Goal: Task Accomplishment & Management: Use online tool/utility

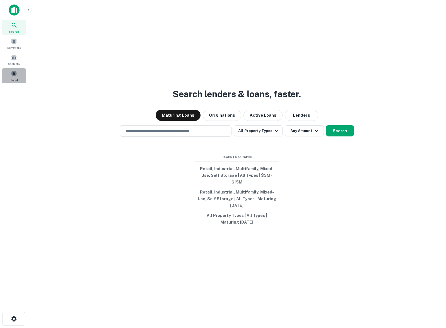
click at [10, 76] on div "Saved" at bounding box center [14, 75] width 25 height 15
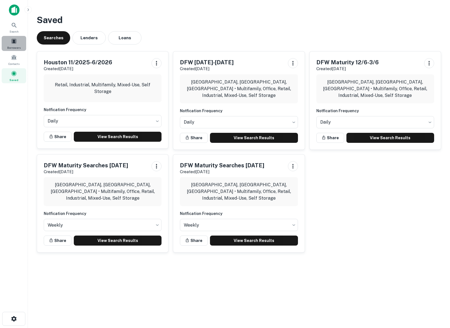
click at [12, 44] on div "Borrowers" at bounding box center [14, 43] width 25 height 15
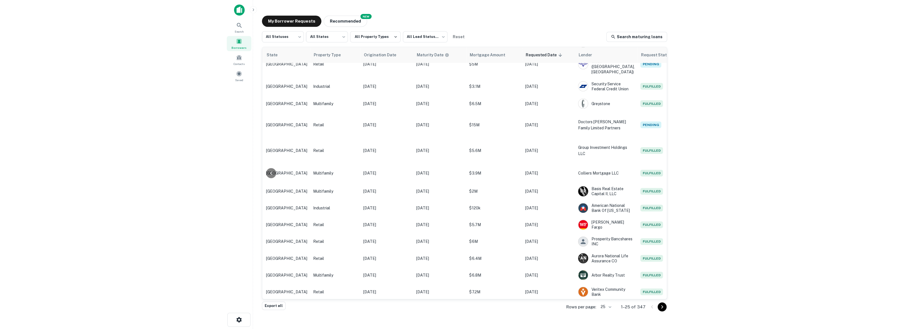
scroll to position [193, 0]
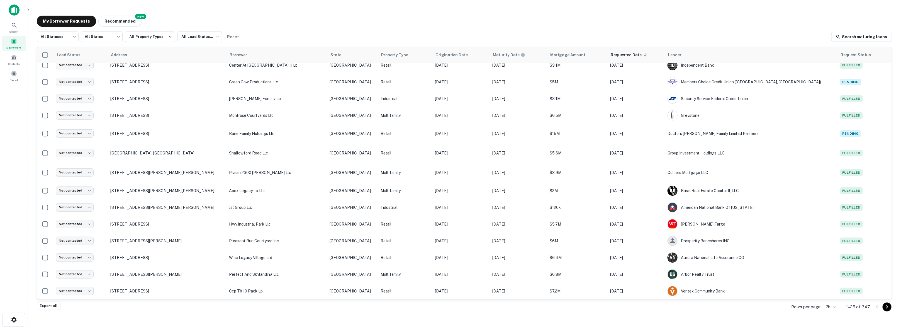
click at [450, 308] on body "Search Borrowers Contacts Saved My Borrower Requests NEW Recommended All Status…" at bounding box center [450, 164] width 901 height 329
click at [450, 307] on li "500" at bounding box center [832, 307] width 19 height 10
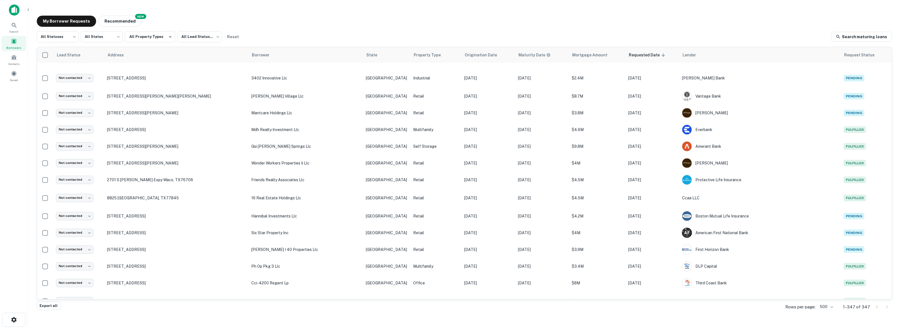
scroll to position [1310, 0]
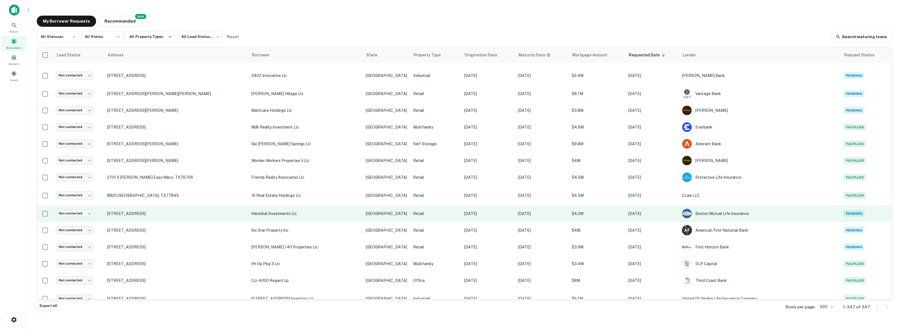
click at [450, 214] on p "[DATE]" at bounding box center [652, 213] width 48 height 6
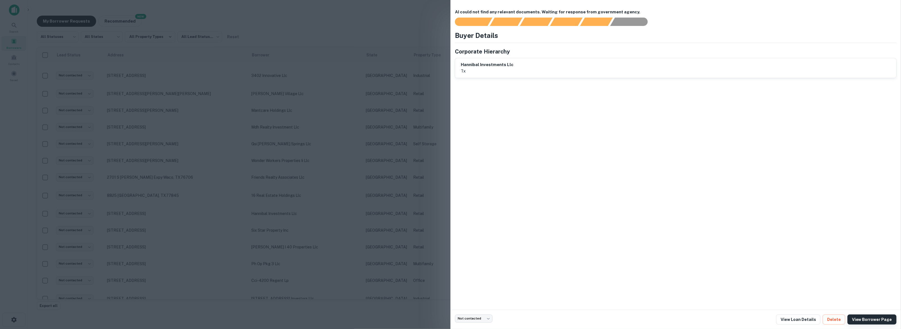
click at [450, 318] on link "View Borrower Page" at bounding box center [872, 319] width 49 height 10
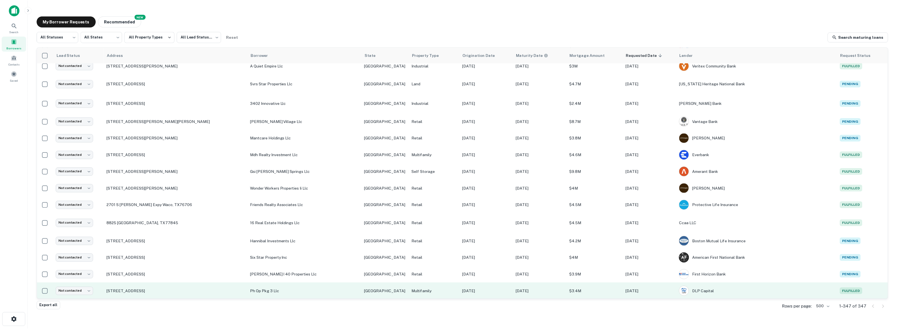
scroll to position [1268, 0]
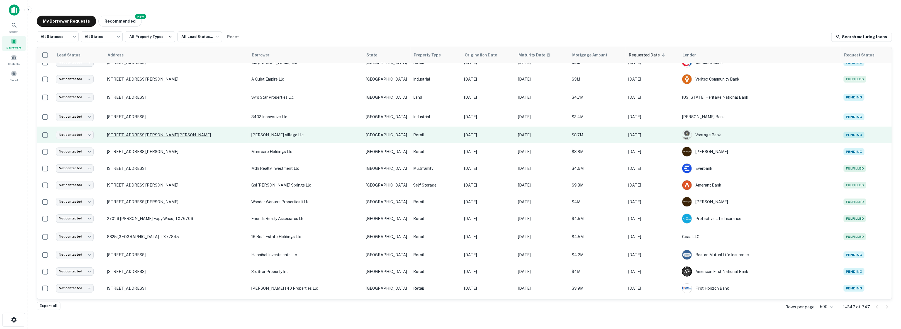
click at [155, 134] on p "[STREET_ADDRESS][PERSON_NAME][PERSON_NAME]" at bounding box center [176, 134] width 139 height 5
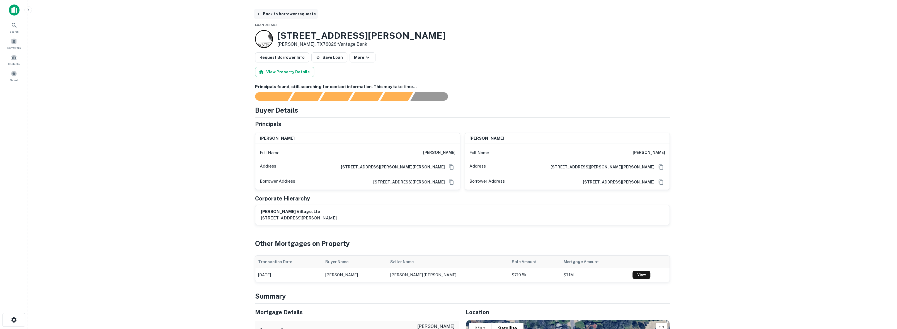
click at [287, 14] on button "Back to borrower requests" at bounding box center [286, 14] width 64 height 10
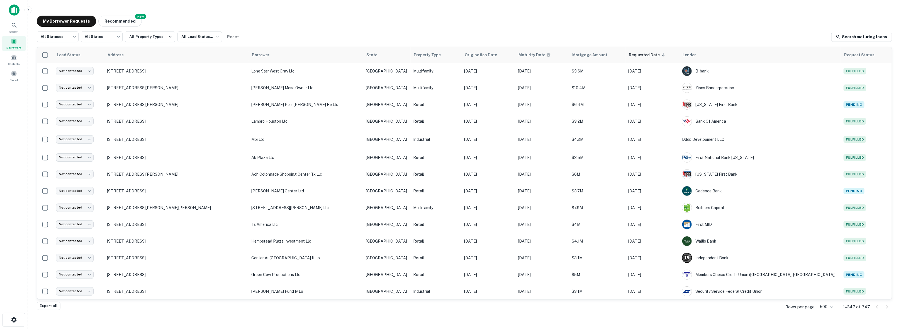
scroll to position [1268, 0]
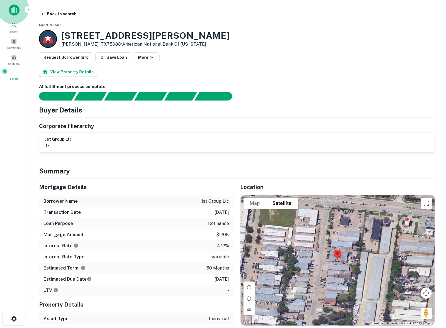
click at [15, 76] on div "Saved" at bounding box center [14, 74] width 25 height 13
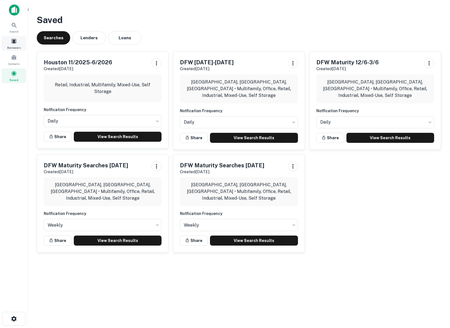
click at [12, 45] on div "Borrowers" at bounding box center [14, 43] width 25 height 15
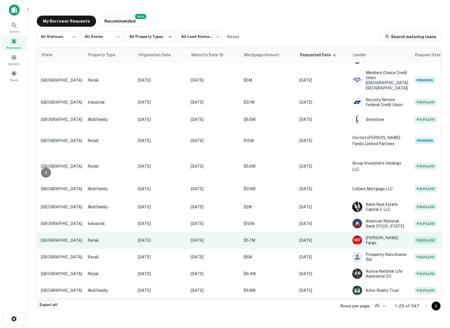
scroll to position [223, 199]
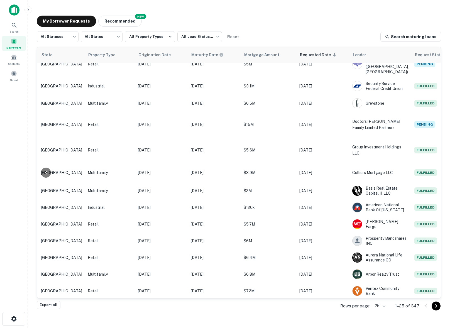
click at [435, 306] on icon "Go to next page" at bounding box center [436, 306] width 7 height 7
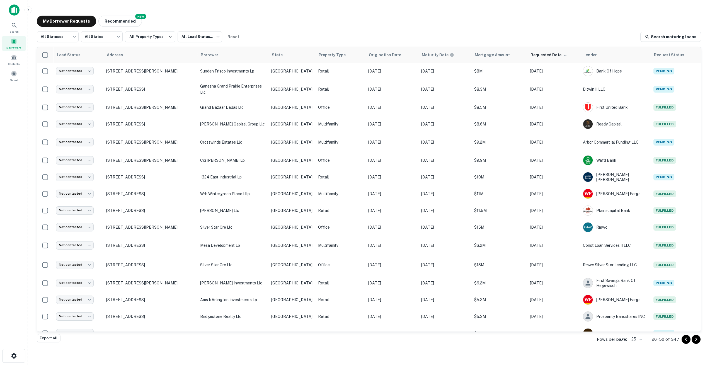
click at [351, 328] on main "My Borrower Requests NEW Recommended All Statuses *** ​ All States *** ​ All Pr…" at bounding box center [369, 182] width 682 height 365
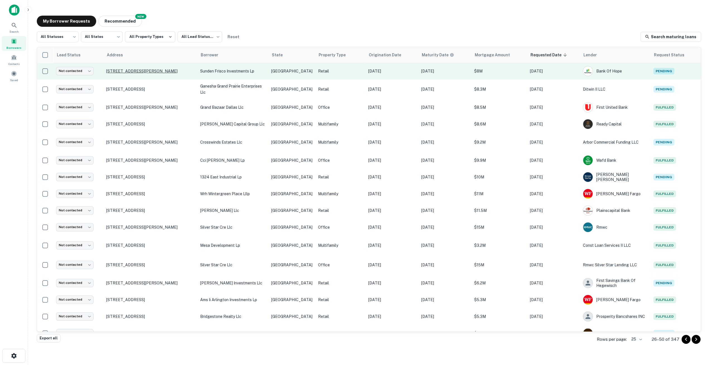
drag, startPoint x: 158, startPoint y: 72, endPoint x: 182, endPoint y: 68, distance: 24.8
click at [182, 69] on p "[STREET_ADDRESS][PERSON_NAME]" at bounding box center [150, 71] width 88 height 5
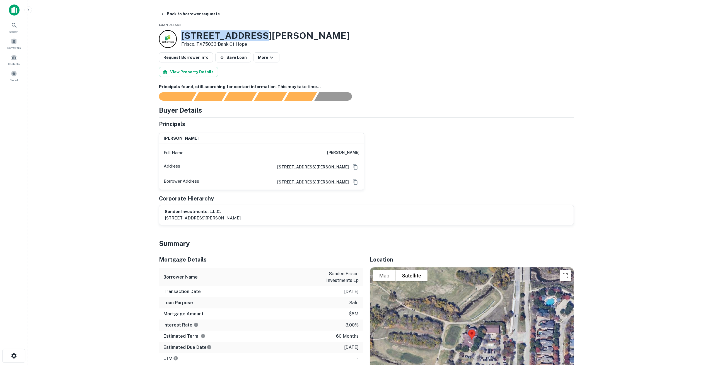
drag, startPoint x: 255, startPoint y: 34, endPoint x: 179, endPoint y: 30, distance: 75.7
copy h3 "10411 Teel Pkwy"
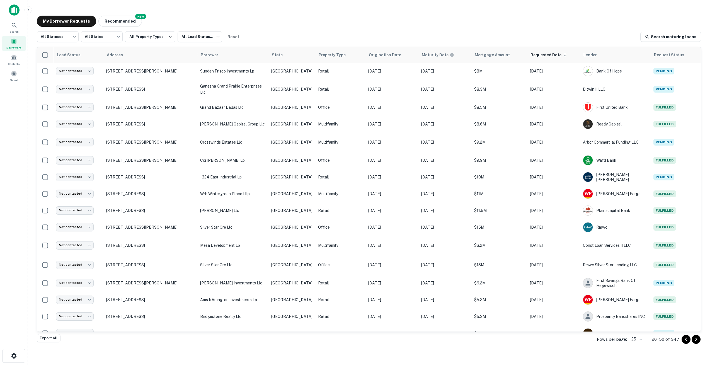
drag, startPoint x: 122, startPoint y: 87, endPoint x: 180, endPoint y: 20, distance: 88.5
click at [179, 21] on div "My Borrower Requests NEW Recommended" at bounding box center [369, 21] width 664 height 11
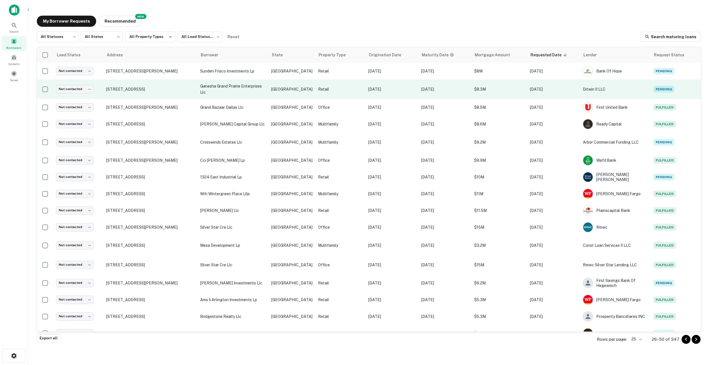
drag, startPoint x: 128, startPoint y: 93, endPoint x: 106, endPoint y: 85, distance: 23.4
click at [106, 85] on td "[STREET_ADDRESS]" at bounding box center [150, 89] width 94 height 20
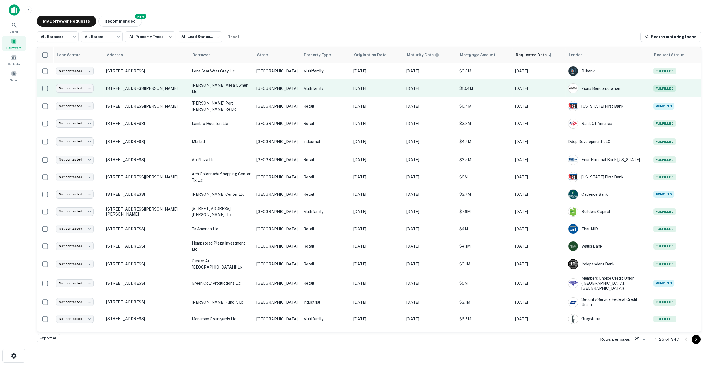
drag, startPoint x: 130, startPoint y: 90, endPoint x: 106, endPoint y: 81, distance: 25.3
click at [106, 81] on td "[STREET_ADDRESS][PERSON_NAME]" at bounding box center [146, 88] width 86 height 18
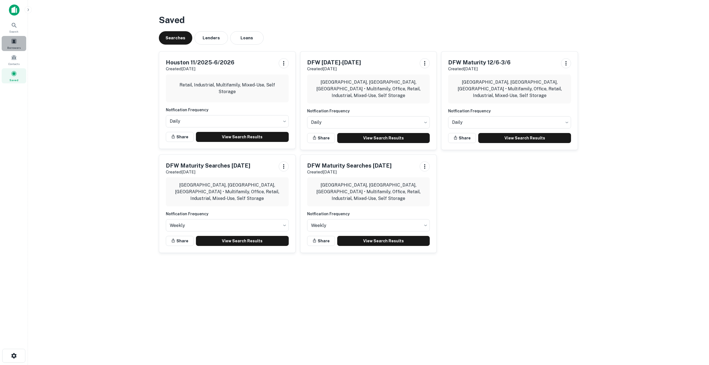
click at [14, 42] on span at bounding box center [14, 41] width 6 height 6
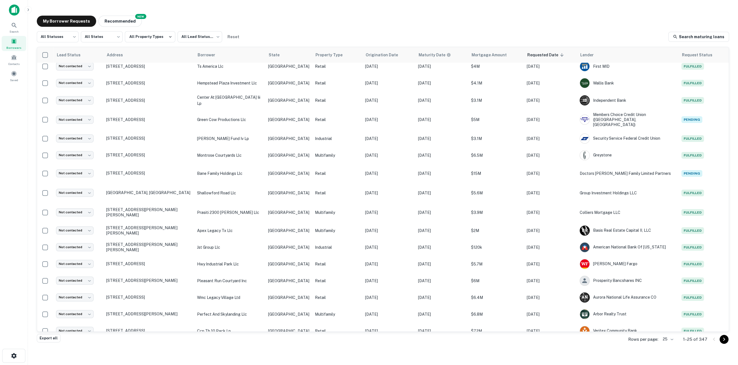
scroll to position [160, 0]
click at [673, 339] on body "Search Borrowers Contacts Saved My Borrower Requests NEW Recommended All Status…" at bounding box center [369, 182] width 738 height 365
click at [669, 322] on li "100" at bounding box center [668, 323] width 19 height 10
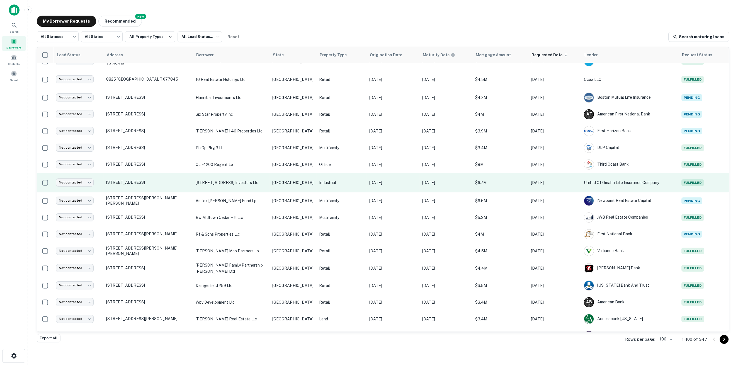
scroll to position [1436, 0]
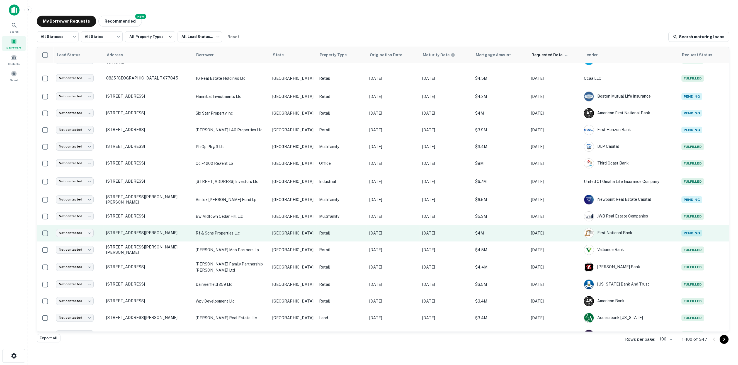
drag, startPoint x: 178, startPoint y: 222, endPoint x: 101, endPoint y: 219, distance: 77.0
click at [101, 225] on tr "Not contacted **** ​ [STREET_ADDRESS][PERSON_NAME] rf & sons properties llc [GE…" at bounding box center [383, 233] width 692 height 17
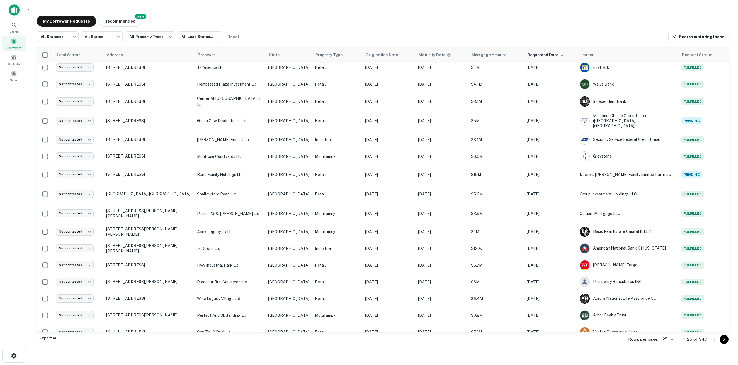
click at [670, 339] on body "Search Borrowers Contacts Saved My Borrower Requests NEW Recommended All Status…" at bounding box center [369, 182] width 738 height 365
click at [667, 315] on li "50" at bounding box center [668, 313] width 19 height 10
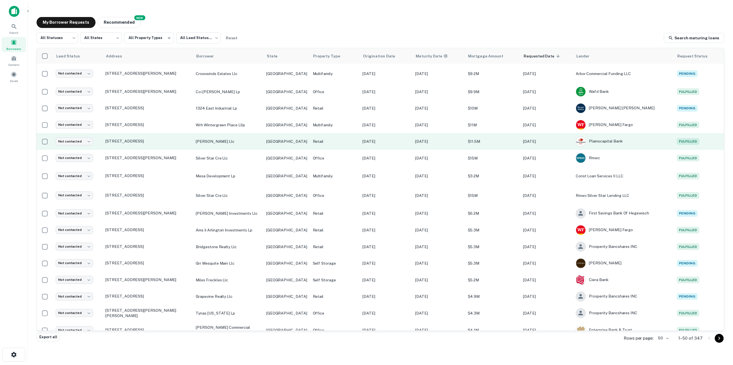
scroll to position [589, 0]
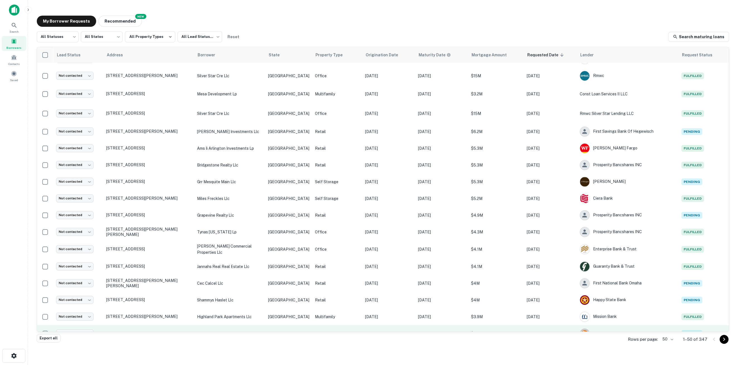
click at [153, 331] on p "[STREET_ADDRESS]" at bounding box center [148, 333] width 85 height 5
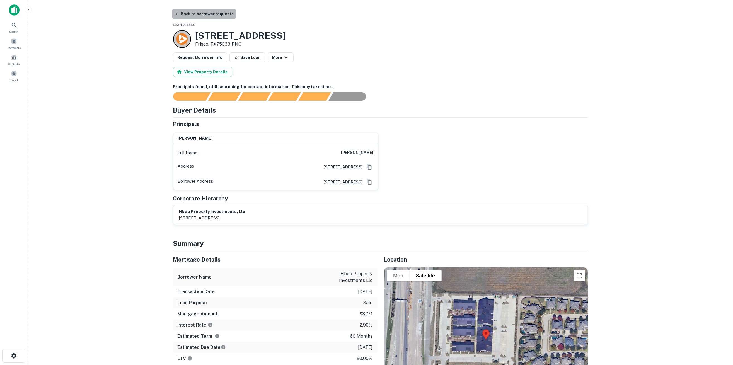
click at [219, 14] on button "Back to borrower requests" at bounding box center [204, 14] width 64 height 10
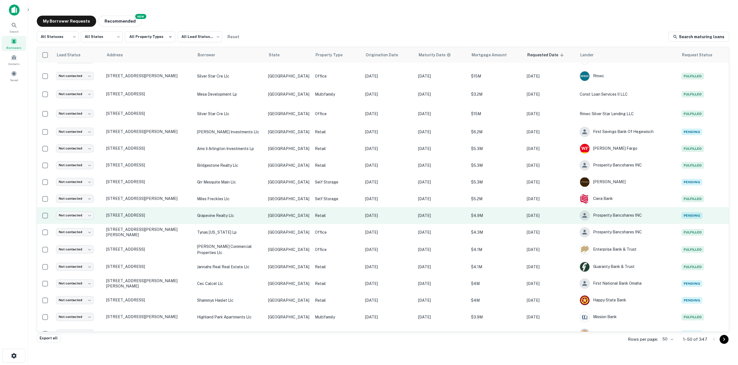
scroll to position [589, 0]
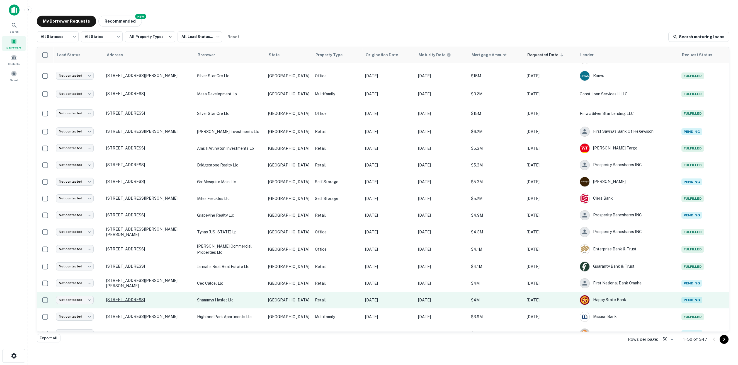
drag, startPoint x: 190, startPoint y: 289, endPoint x: 185, endPoint y: 288, distance: 4.8
click at [185, 297] on p "[STREET_ADDRESS]" at bounding box center [148, 299] width 85 height 5
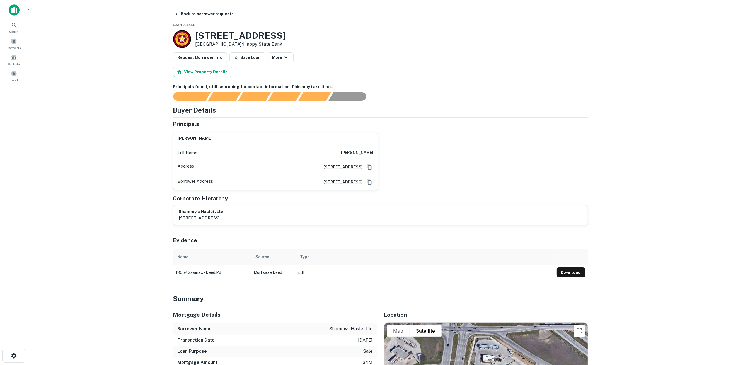
drag, startPoint x: 303, startPoint y: 38, endPoint x: 221, endPoint y: 40, distance: 82.0
click at [186, 41] on div "[STREET_ADDRESS] • Happy State Bank" at bounding box center [380, 39] width 415 height 18
copy div "[STREET_ADDRESS]"
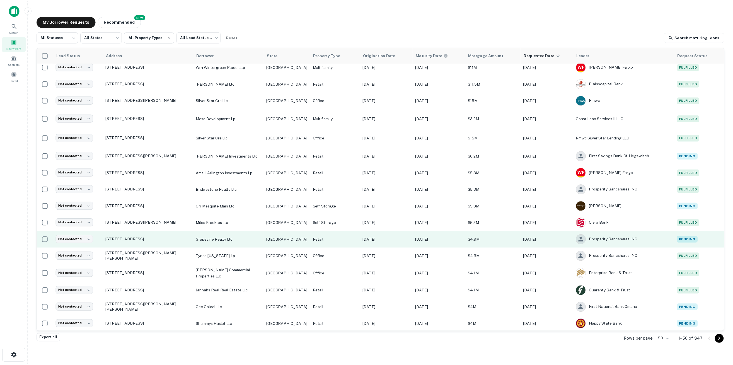
scroll to position [589, 0]
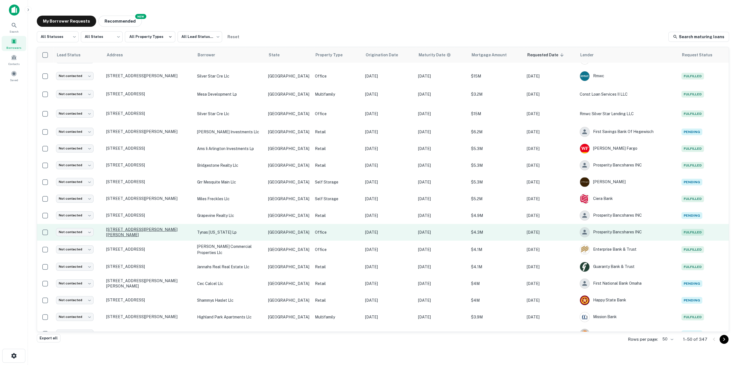
click at [178, 227] on p "[STREET_ADDRESS][PERSON_NAME][PERSON_NAME]" at bounding box center [148, 232] width 85 height 10
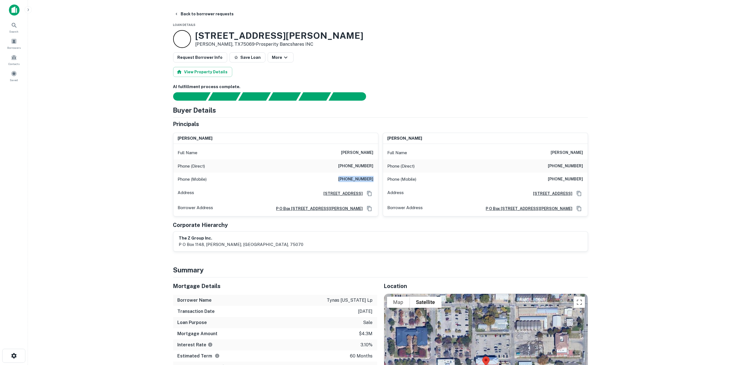
drag, startPoint x: 344, startPoint y: 178, endPoint x: 373, endPoint y: 179, distance: 29.6
click at [373, 179] on div "Phone (Mobile) [PHONE_NUMBER]" at bounding box center [275, 179] width 205 height 13
copy h6 "[PHONE_NUMBER]"
click at [201, 10] on button "Back to borrower requests" at bounding box center [204, 14] width 64 height 10
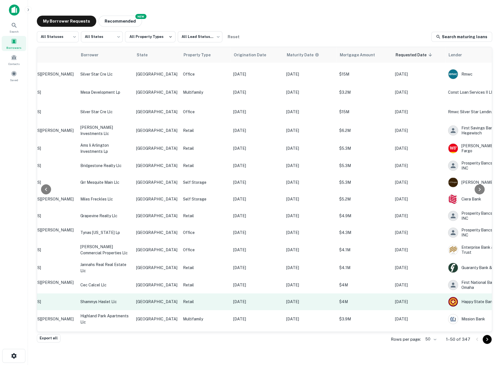
scroll to position [639, 104]
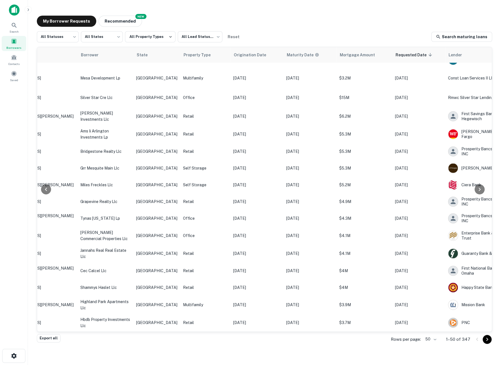
click at [435, 340] on body "Search Borrowers Contacts Saved My Borrower Requests NEW Recommended All Status…" at bounding box center [250, 182] width 501 height 365
click at [431, 323] on li "100" at bounding box center [431, 323] width 19 height 10
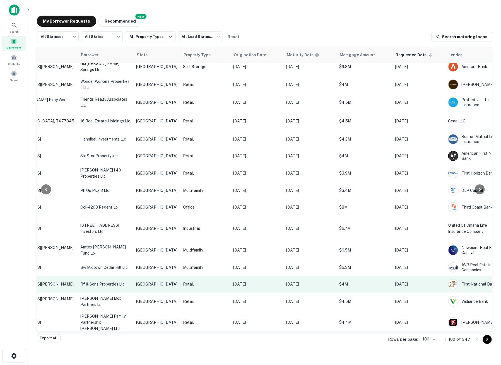
scroll to position [1511, 104]
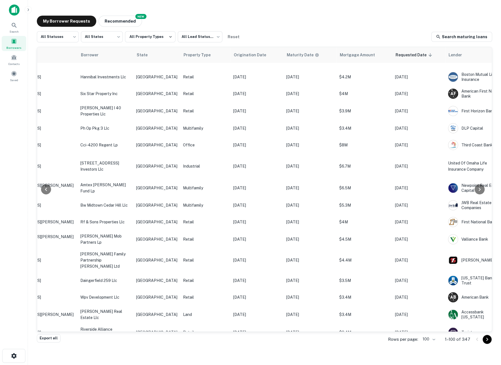
click at [434, 338] on body "Search Borrowers Contacts Saved My Borrower Requests NEW Recommended All Status…" at bounding box center [250, 182] width 501 height 365
drag, startPoint x: 339, startPoint y: 329, endPoint x: 245, endPoint y: 325, distance: 94.8
click at [245, 325] on div at bounding box center [250, 182] width 501 height 365
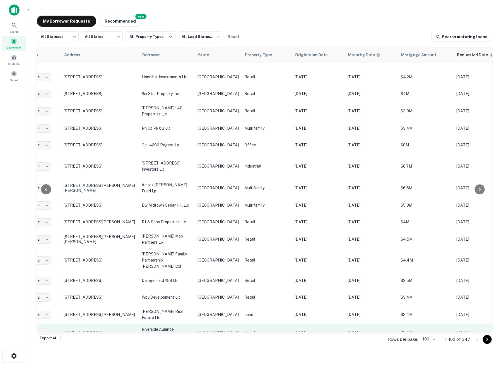
scroll to position [1511, 42]
click at [99, 330] on p "[STREET_ADDRESS]" at bounding box center [100, 332] width 72 height 5
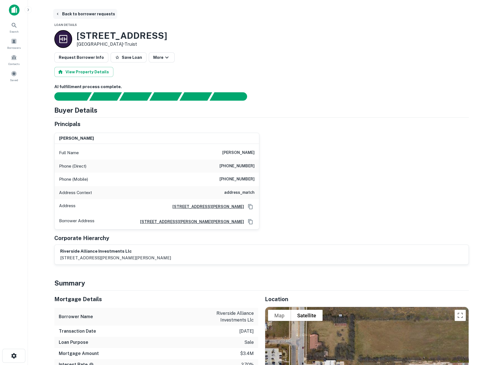
drag, startPoint x: 101, startPoint y: 13, endPoint x: 104, endPoint y: 15, distance: 2.9
click at [101, 13] on button "Back to borrower requests" at bounding box center [85, 14] width 64 height 10
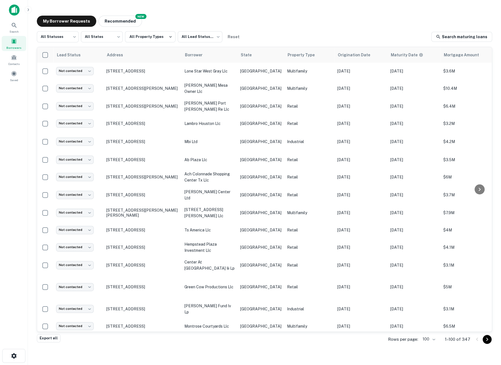
scroll to position [1511, 0]
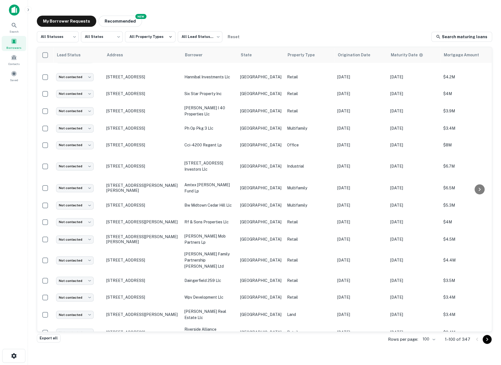
click at [487, 339] on icon "Go to next page" at bounding box center [487, 339] width 2 height 3
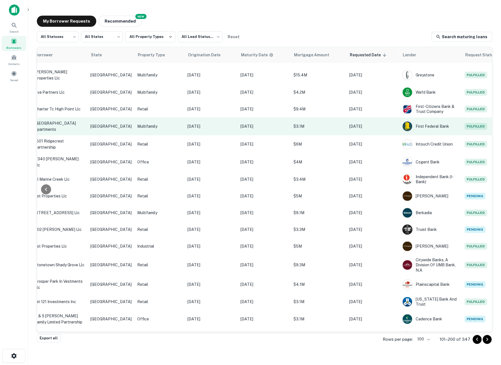
scroll to position [224, 150]
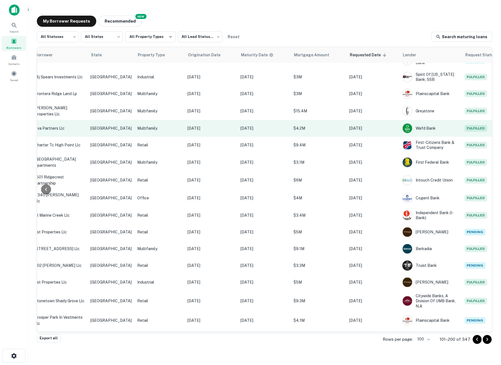
click at [309, 125] on p "$4.2M" at bounding box center [318, 128] width 50 height 6
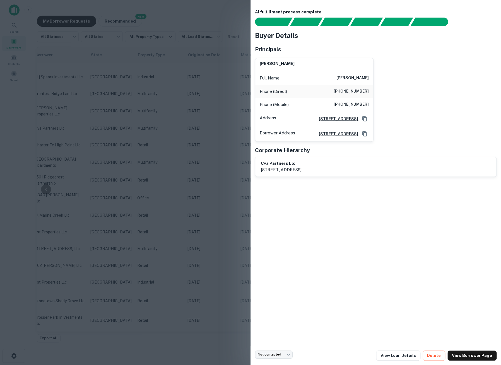
click at [366, 227] on div "AI fulfillment process complete. Buyer Details Principals [PERSON_NAME] Full Na…" at bounding box center [375, 173] width 250 height 346
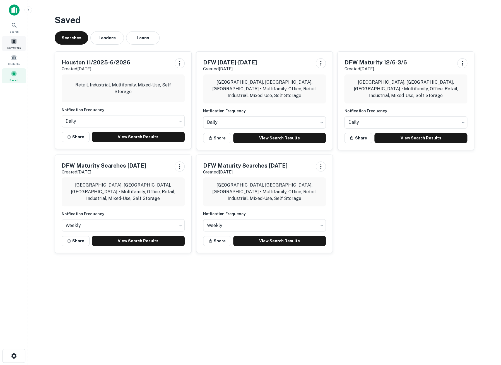
click at [16, 48] on span "Borrowers" at bounding box center [13, 47] width 13 height 4
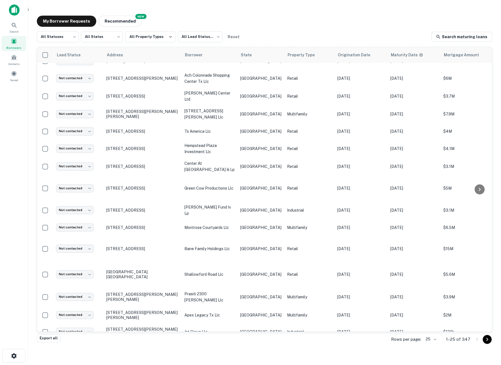
scroll to position [99, 150]
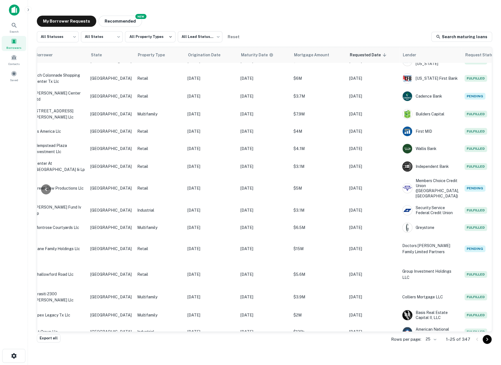
click at [435, 340] on body "Search Borrowers Contacts Saved My Borrower Requests NEW Recommended All Status…" at bounding box center [250, 182] width 501 height 365
click at [431, 323] on li "100" at bounding box center [431, 323] width 19 height 10
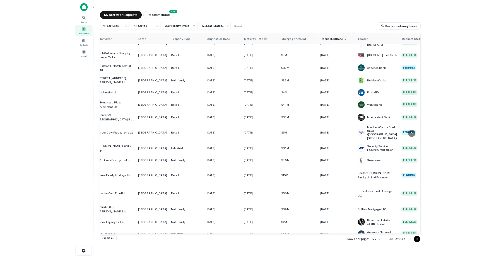
scroll to position [99, 0]
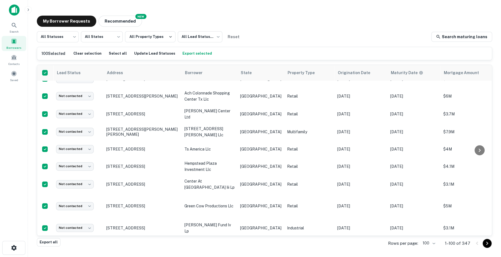
click at [489, 244] on icon "Go to next page" at bounding box center [486, 243] width 7 height 7
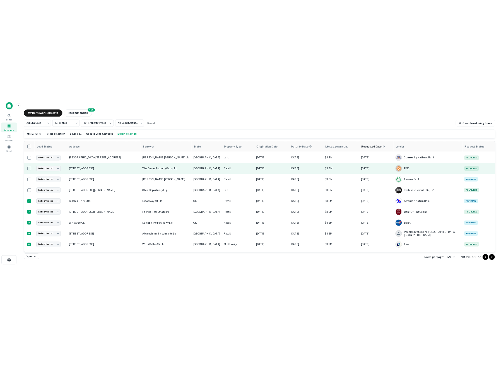
scroll to position [31, 0]
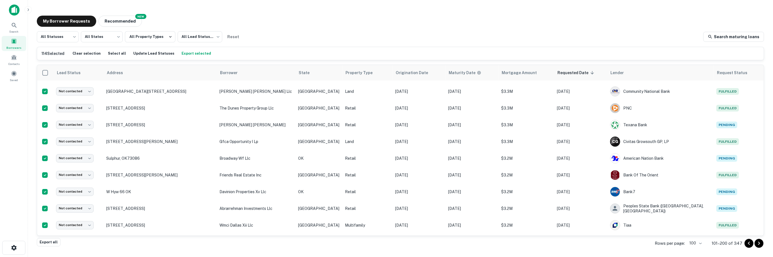
click at [191, 54] on button "Export selected" at bounding box center [196, 53] width 32 height 8
